Goal: Transaction & Acquisition: Download file/media

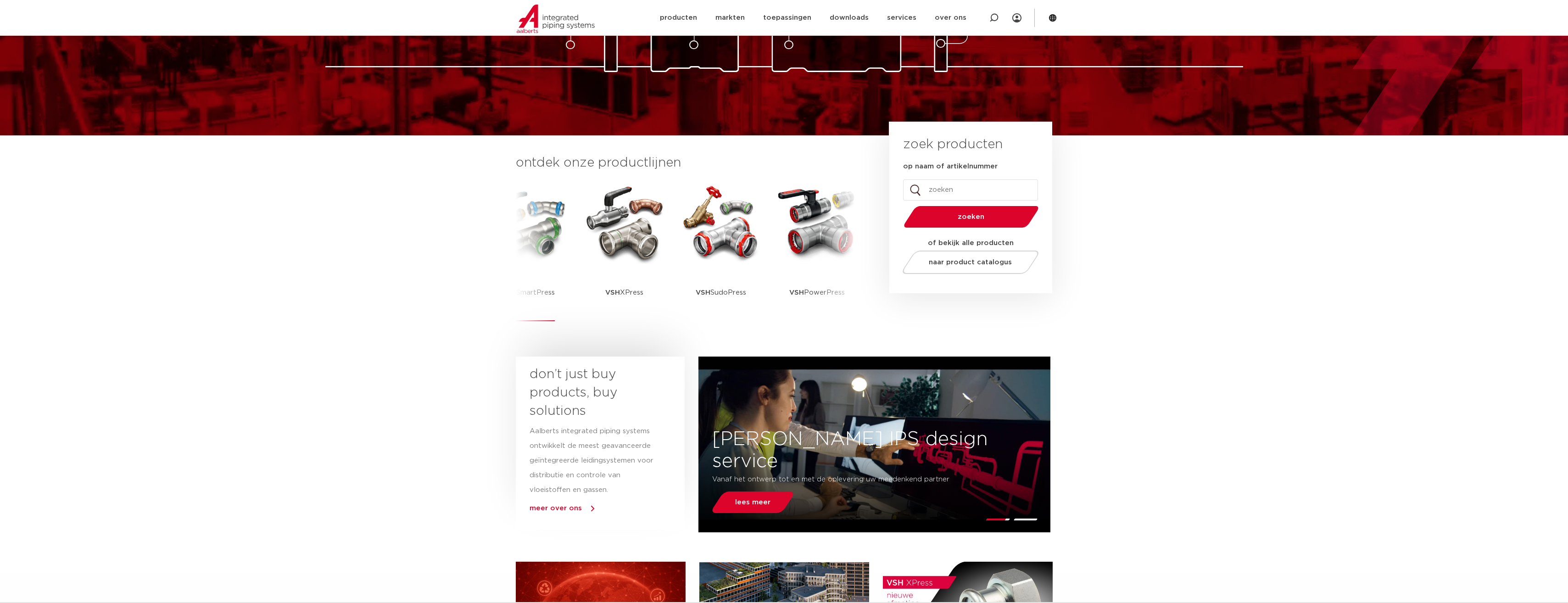
scroll to position [138, 0]
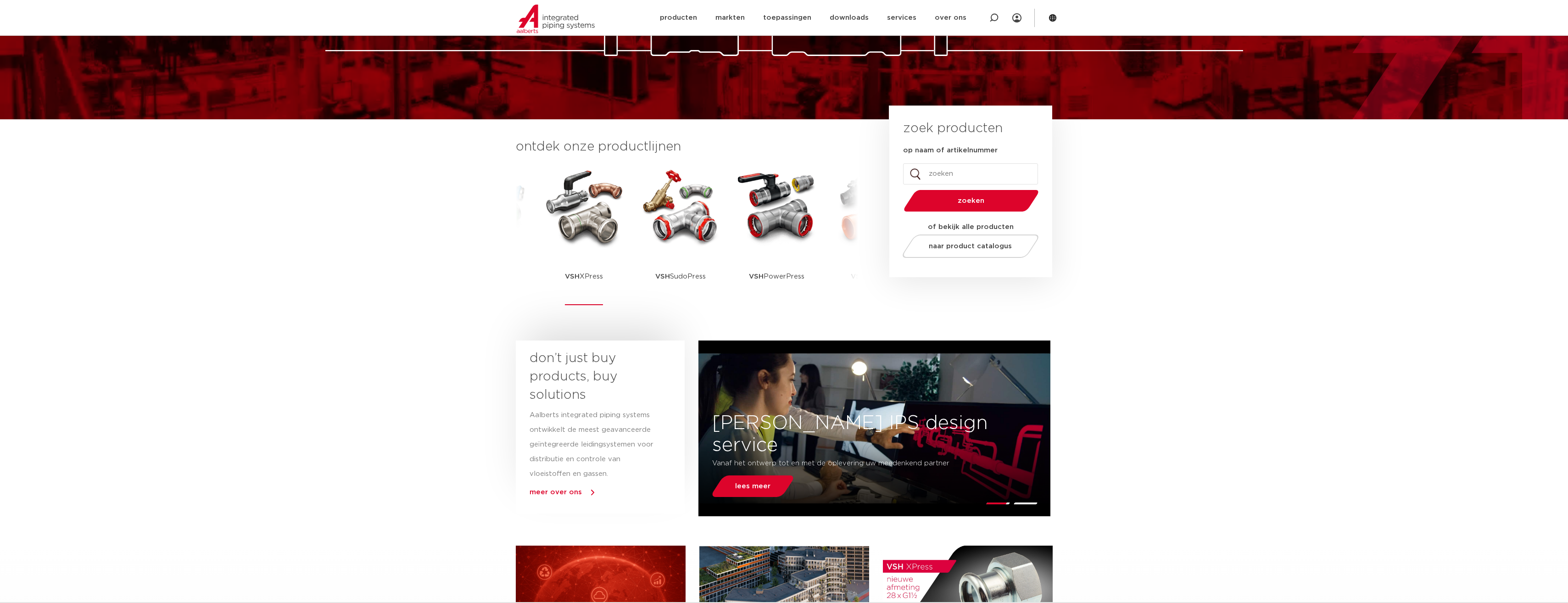
click at [577, 274] on strong "VSH" at bounding box center [572, 276] width 15 height 7
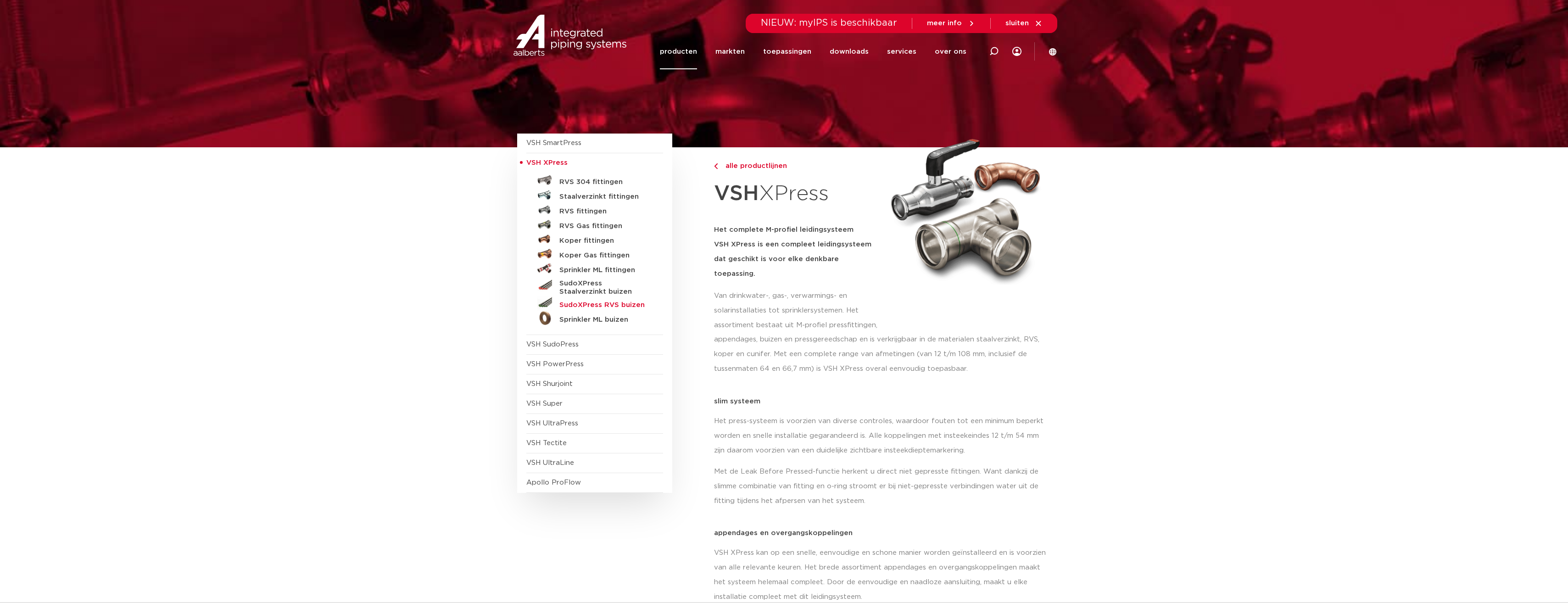
click at [586, 303] on h5 "SudoXPress RVS buizen" at bounding box center [604, 305] width 91 height 8
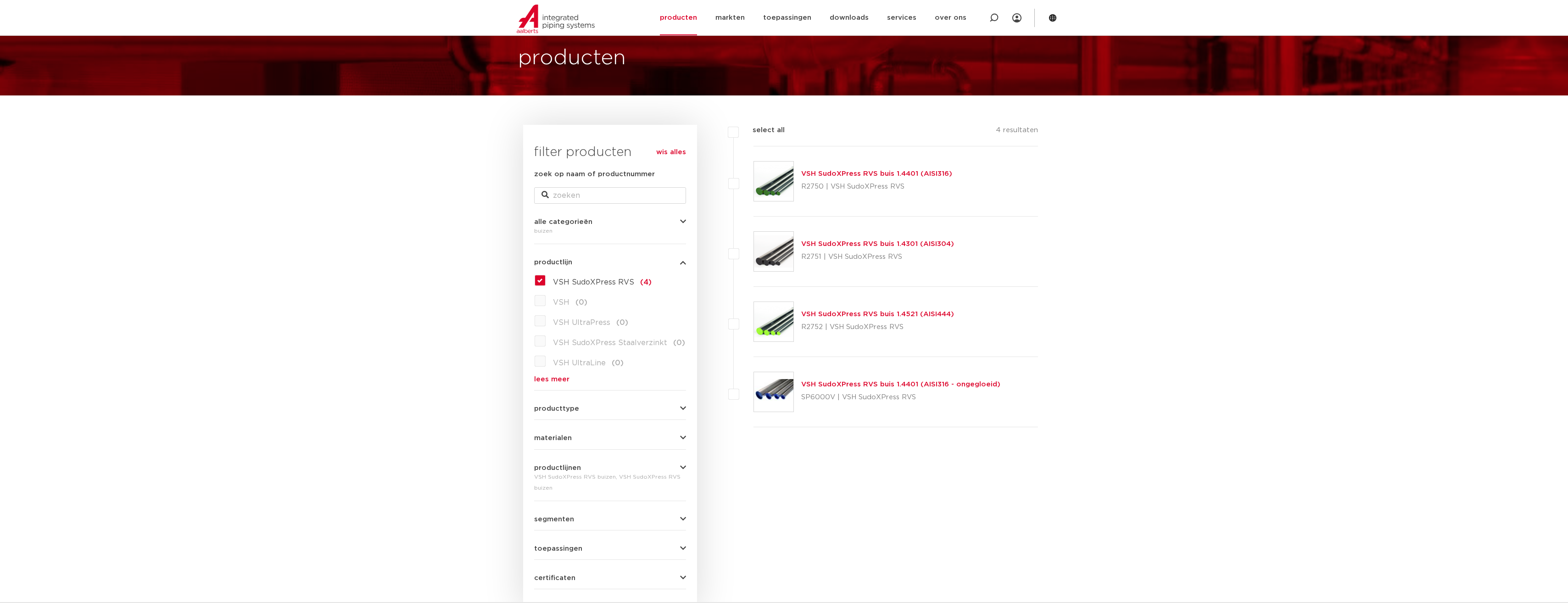
click at [886, 171] on link "VSH SudoXPress RVS buis 1.4401 (AISI316)" at bounding box center [877, 174] width 151 height 7
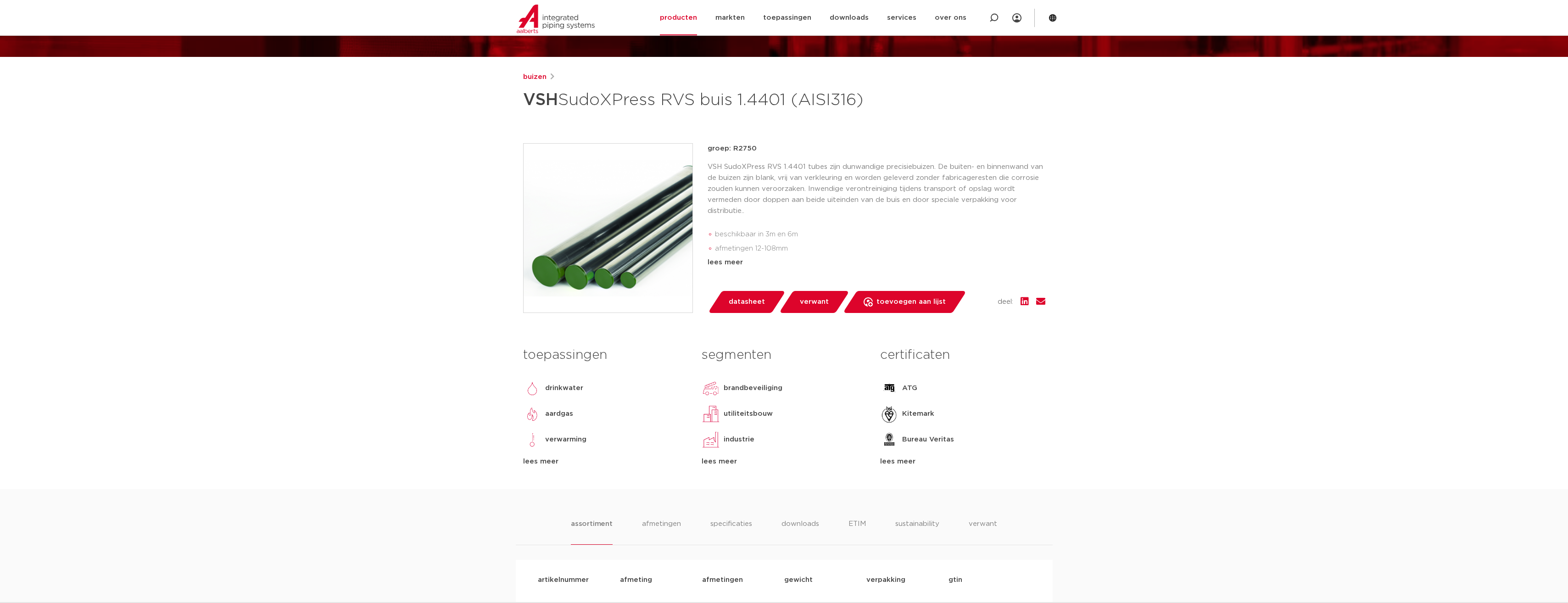
scroll to position [92, 0]
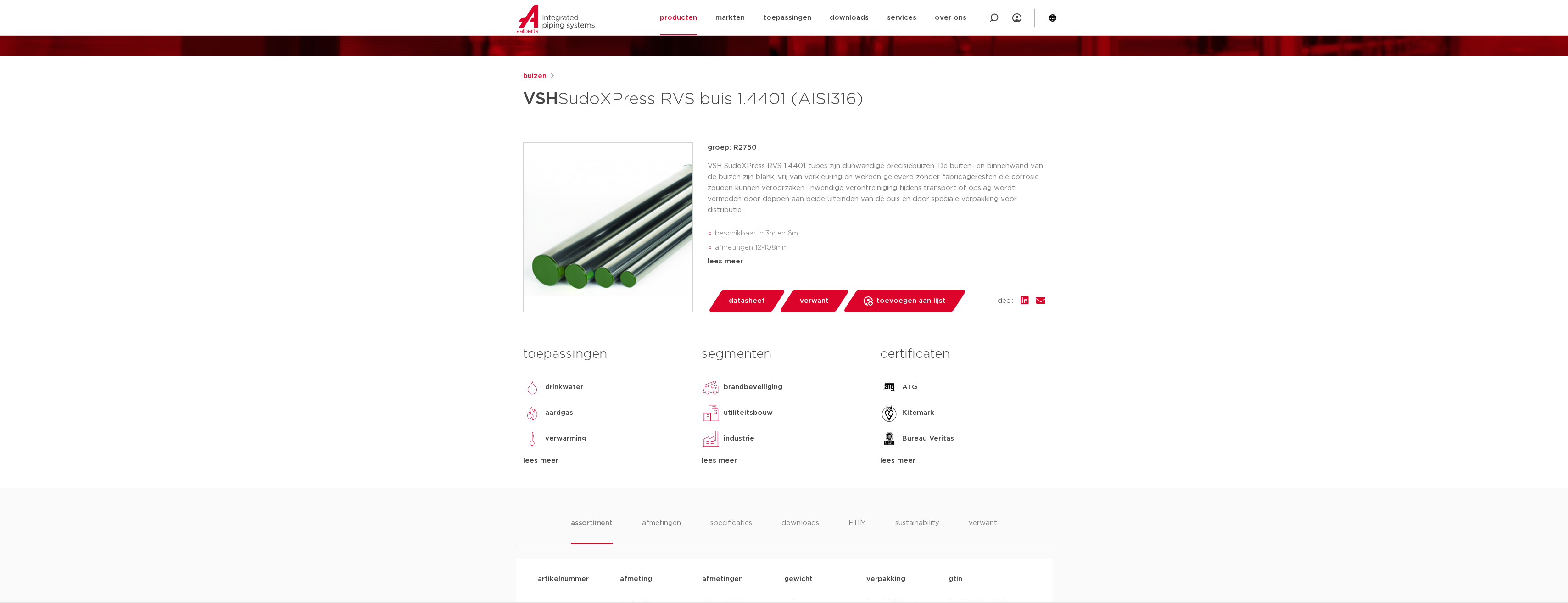
click at [898, 466] on div "lees meer" at bounding box center [962, 460] width 165 height 11
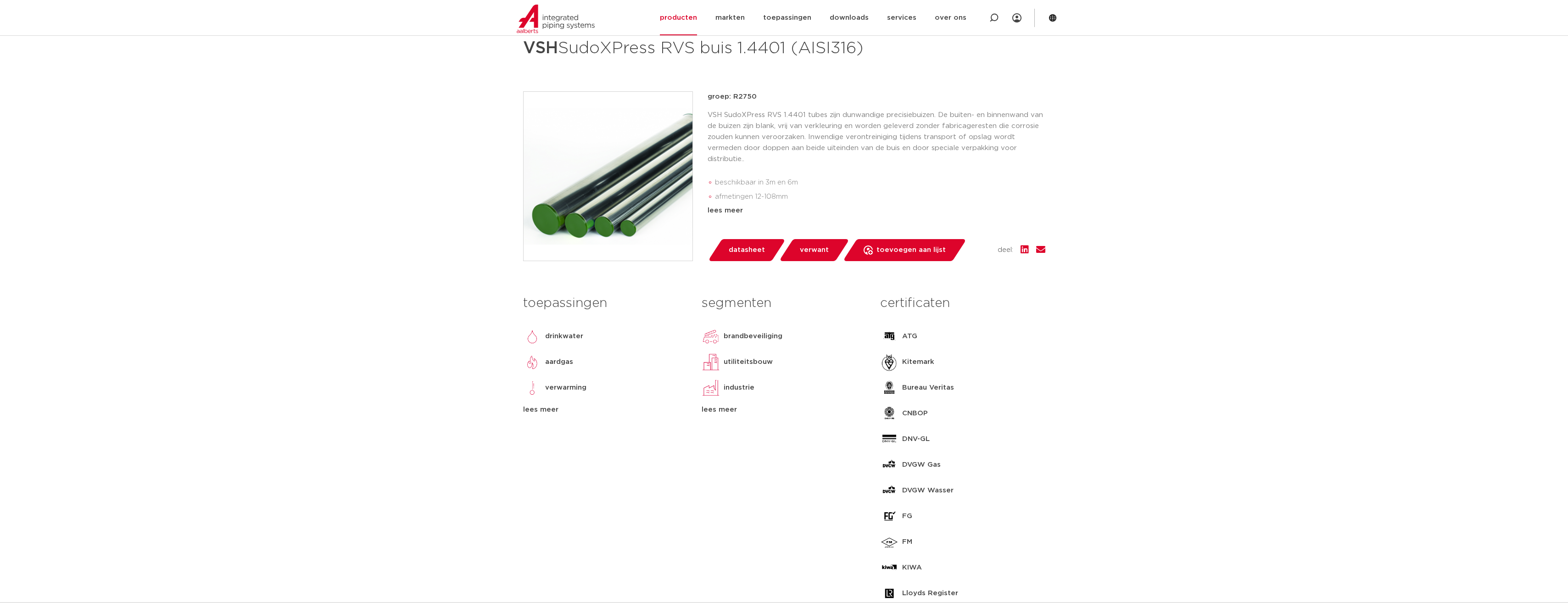
scroll to position [229, 0]
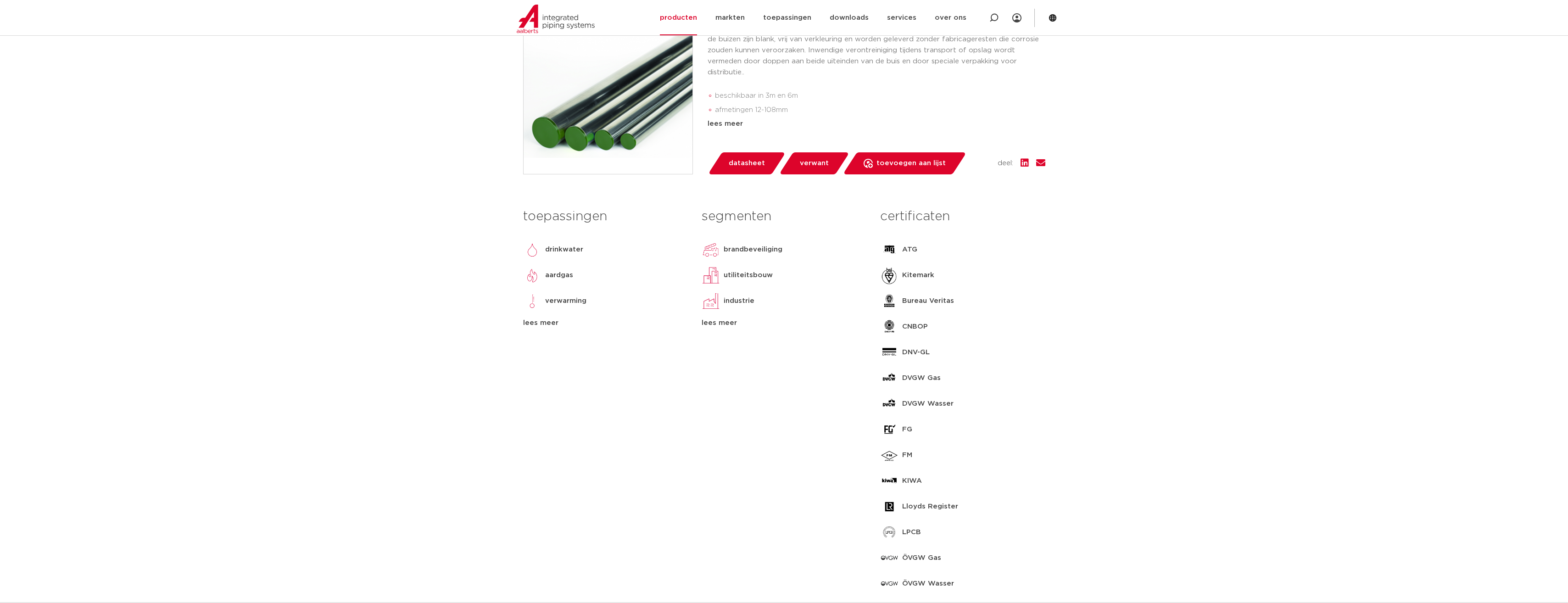
click at [893, 465] on img at bounding box center [889, 455] width 19 height 19
click at [888, 465] on img at bounding box center [889, 455] width 19 height 19
click at [748, 171] on span "datasheet" at bounding box center [747, 163] width 36 height 15
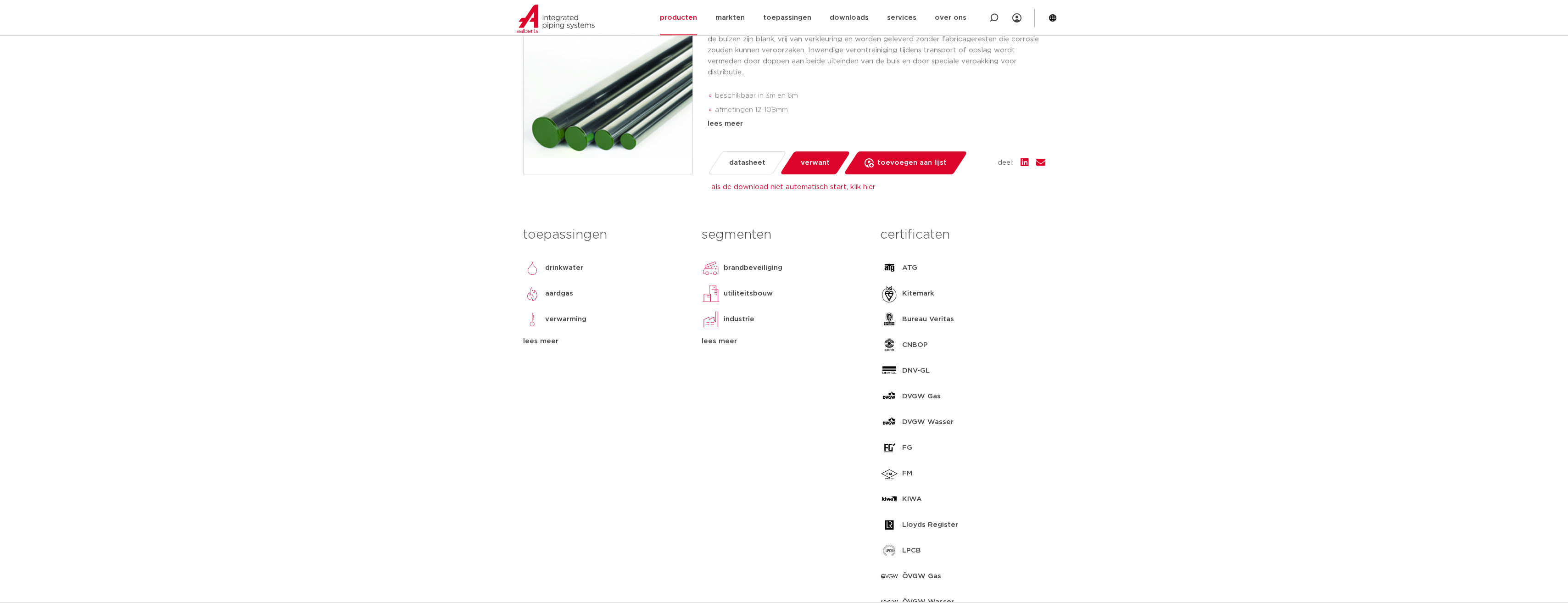
click at [814, 171] on span "verwant" at bounding box center [815, 163] width 29 height 15
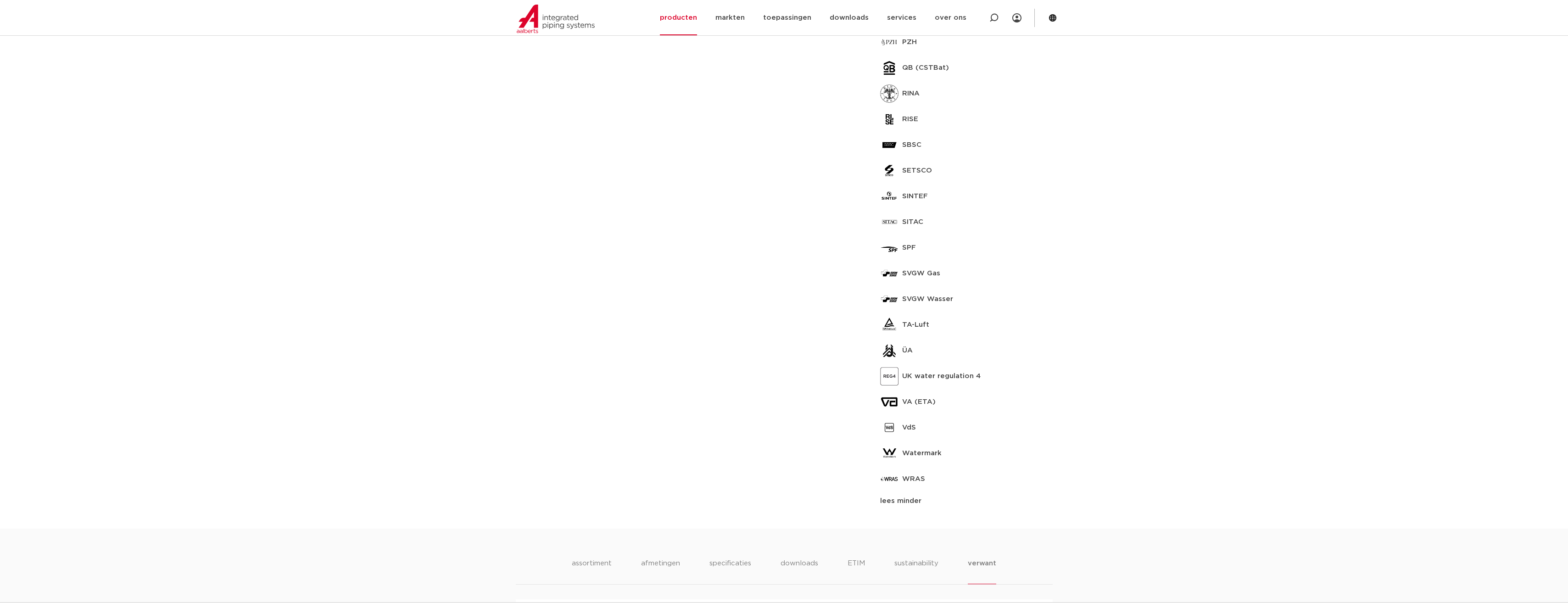
scroll to position [1090, 0]
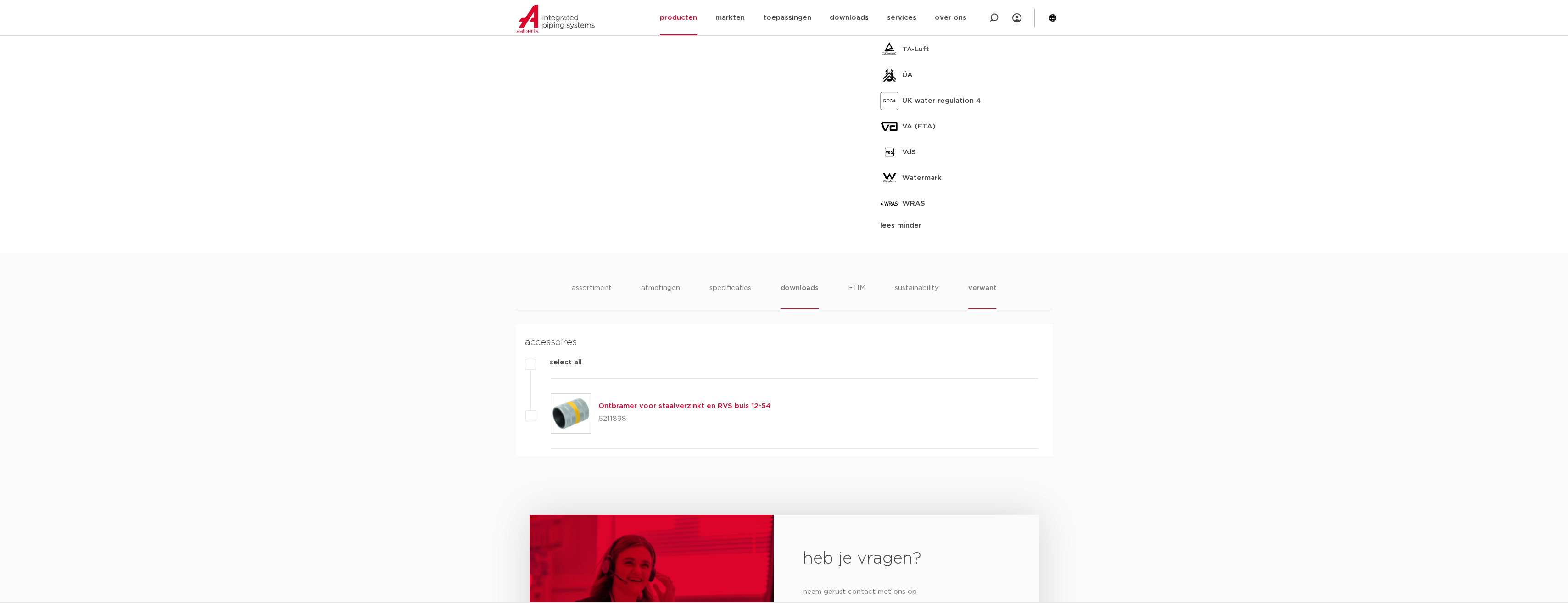
click at [803, 309] on li "downloads" at bounding box center [799, 295] width 38 height 26
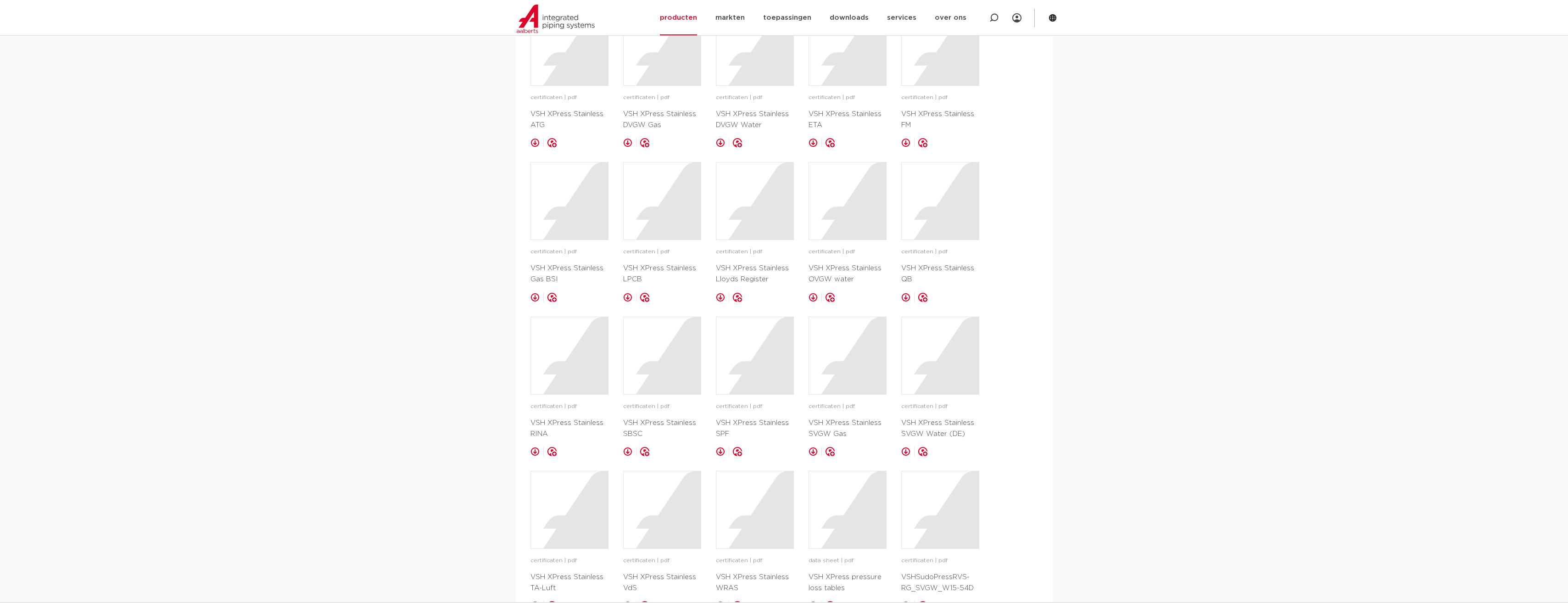
scroll to position [1732, 0]
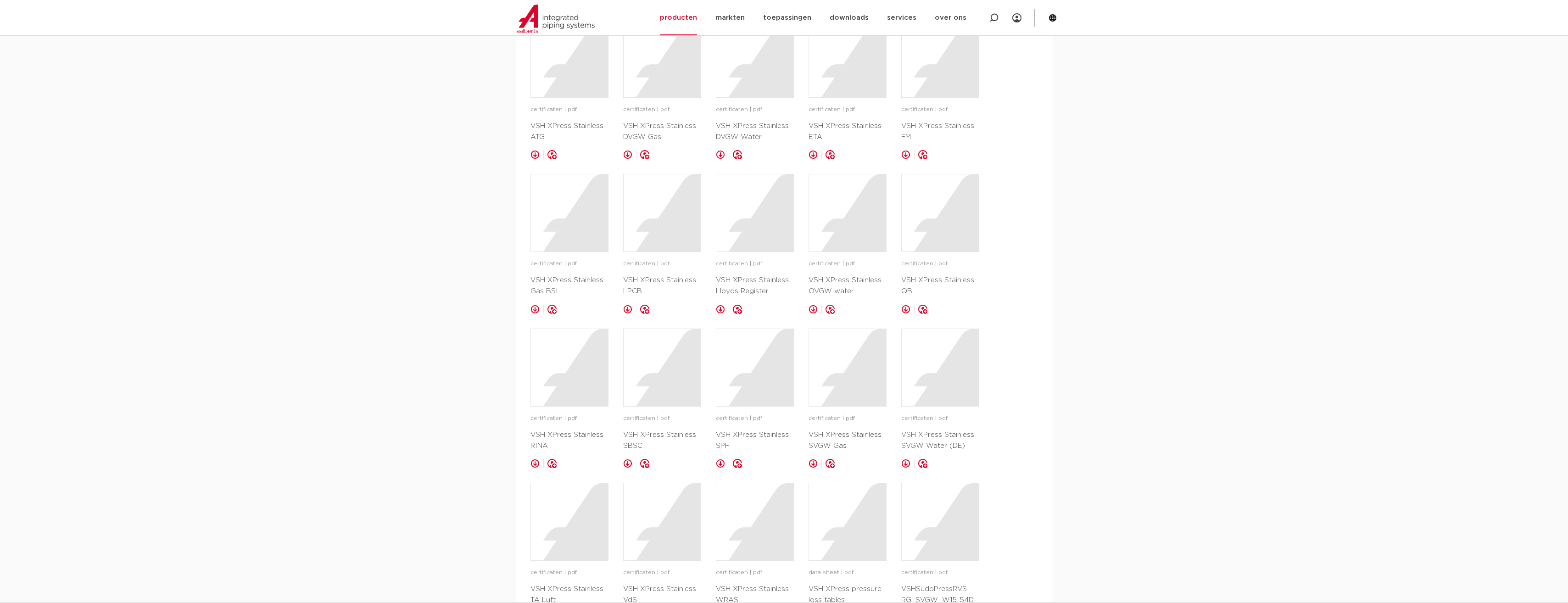
click at [909, 159] on link at bounding box center [906, 154] width 9 height 9
